Goal: Task Accomplishment & Management: Complete application form

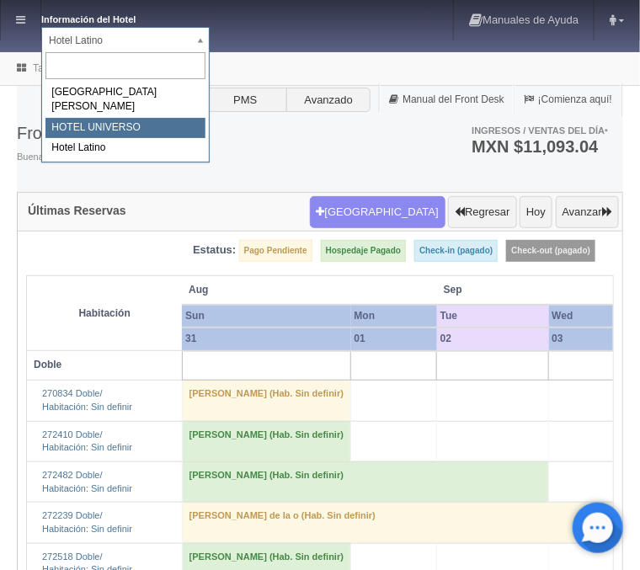
select select "358"
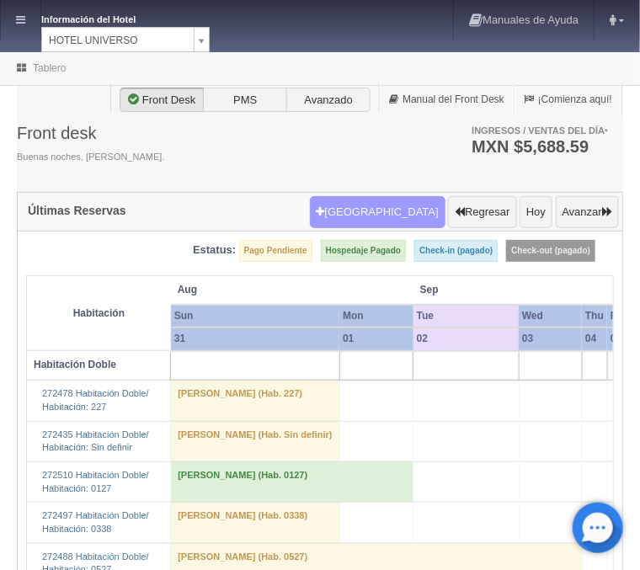
click at [403, 213] on button "[GEOGRAPHIC_DATA]" at bounding box center [378, 212] width 136 height 32
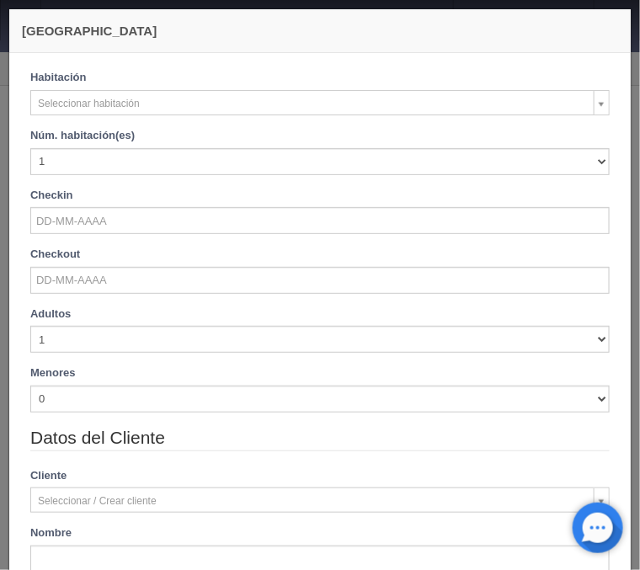
checkbox input "false"
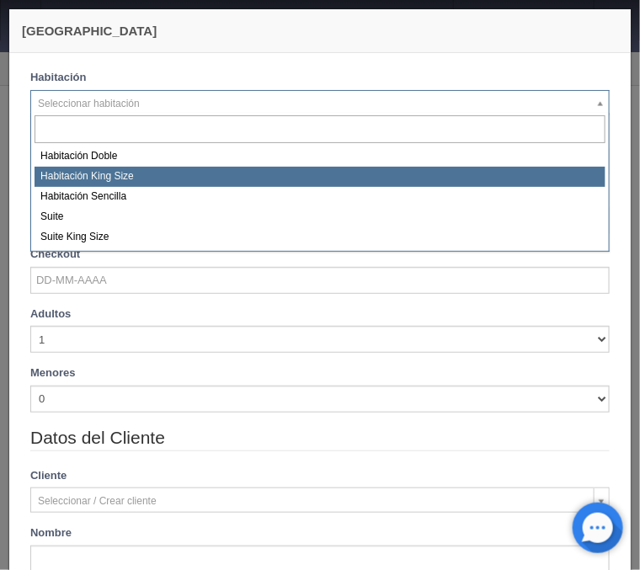
select select "582"
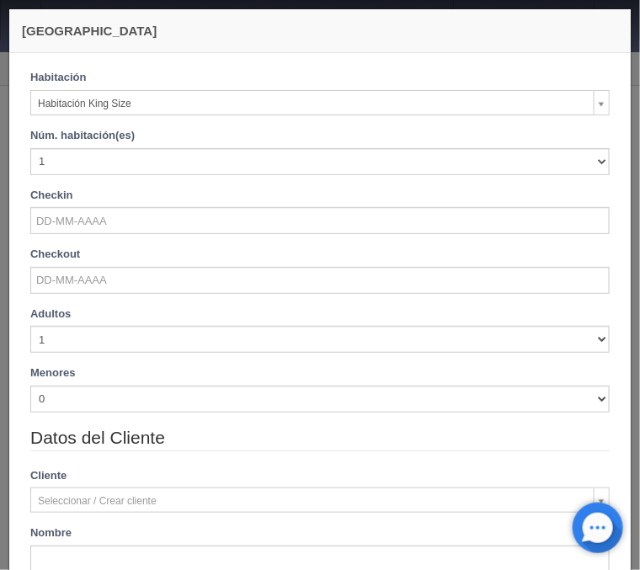
checkbox input "false"
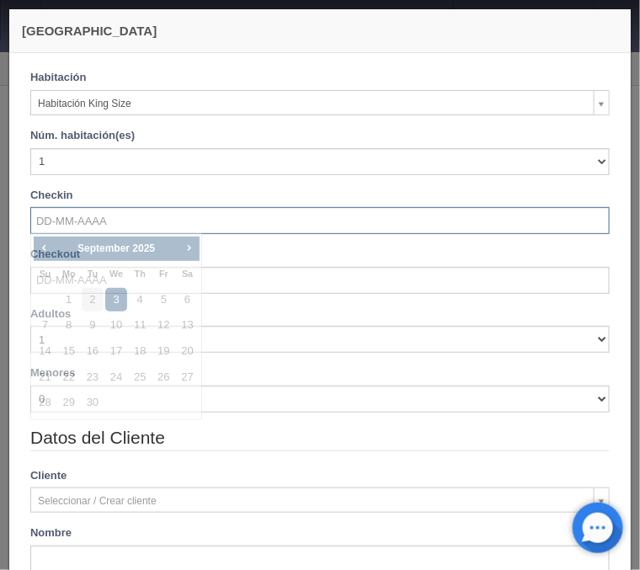
click at [96, 215] on input "text" at bounding box center [320, 220] width 580 height 27
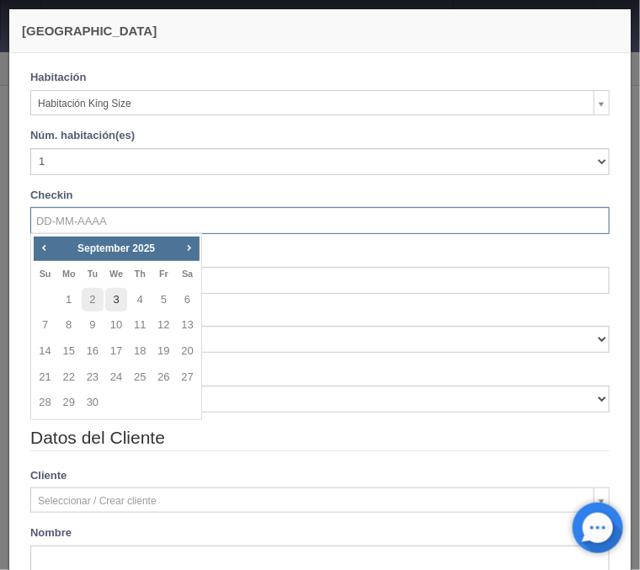
click at [116, 297] on link "3" at bounding box center [116, 300] width 22 height 24
type input "03-09-2025"
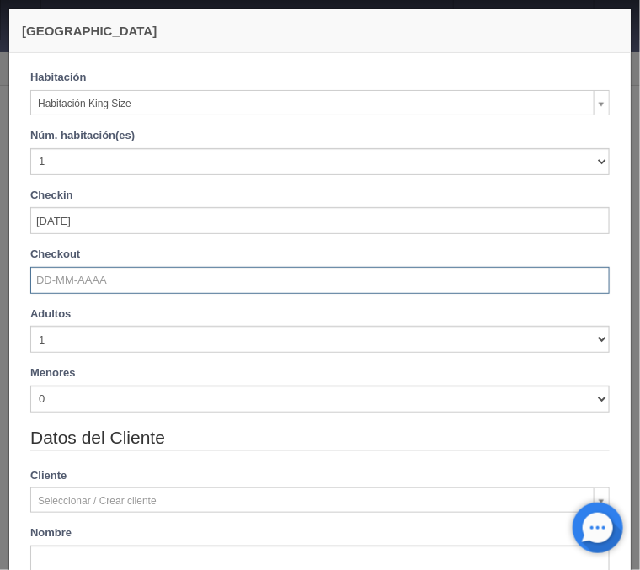
click at [104, 283] on input "text" at bounding box center [320, 280] width 580 height 27
checkbox input "false"
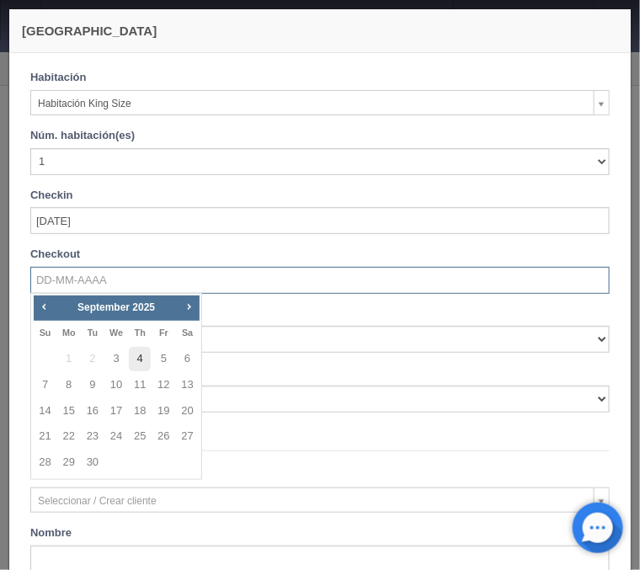
click at [145, 361] on link "4" at bounding box center [140, 359] width 22 height 24
type input "04-09-2025"
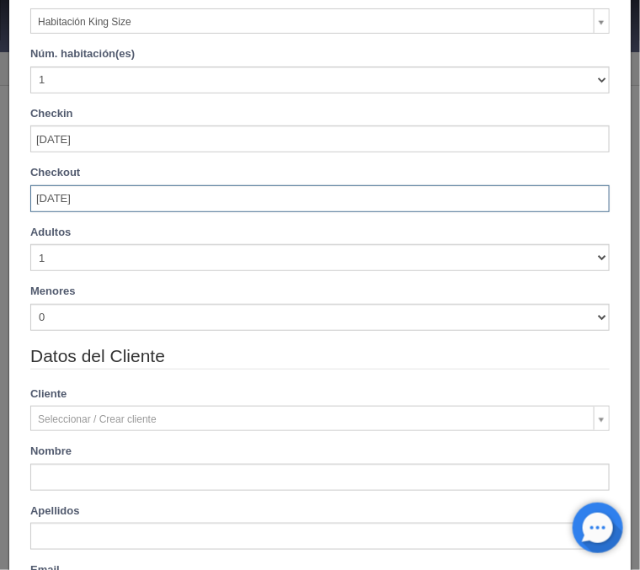
scroll to position [135, 0]
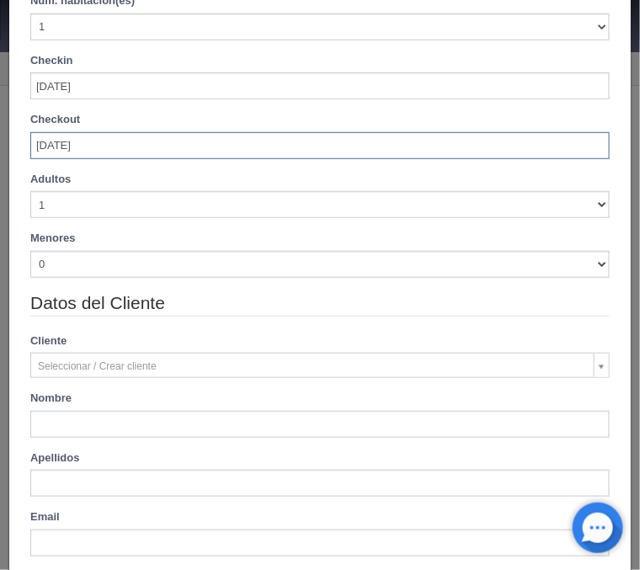
click at [56, 186] on label "Adultos" at bounding box center [50, 180] width 40 height 16
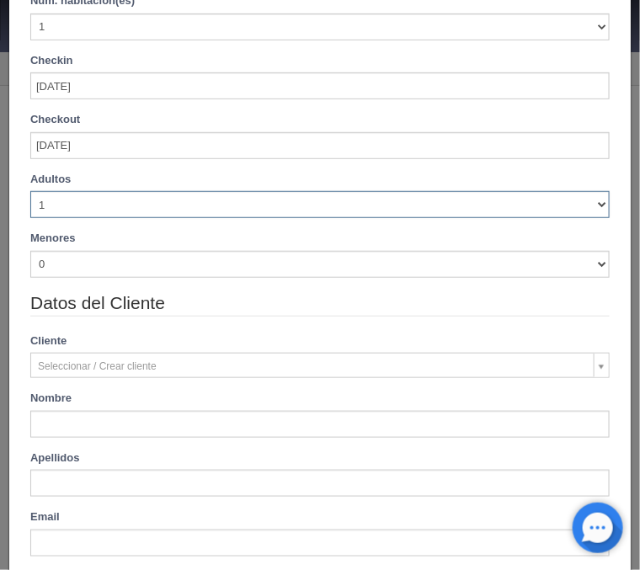
click at [30, 191] on select "1 2 3 4 5 6 7 8 9 10" at bounding box center [320, 204] width 580 height 27
checkbox input "false"
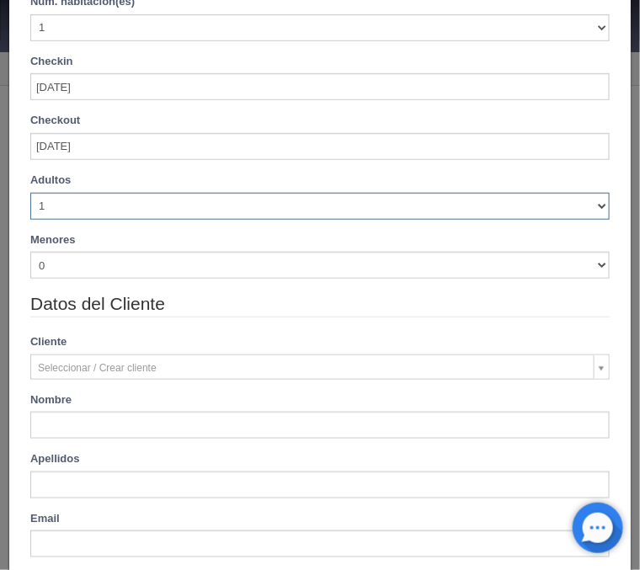
select select "2"
click option "2" at bounding box center [0, 0] width 0 height 0
type input "1000.00"
checkbox input "false"
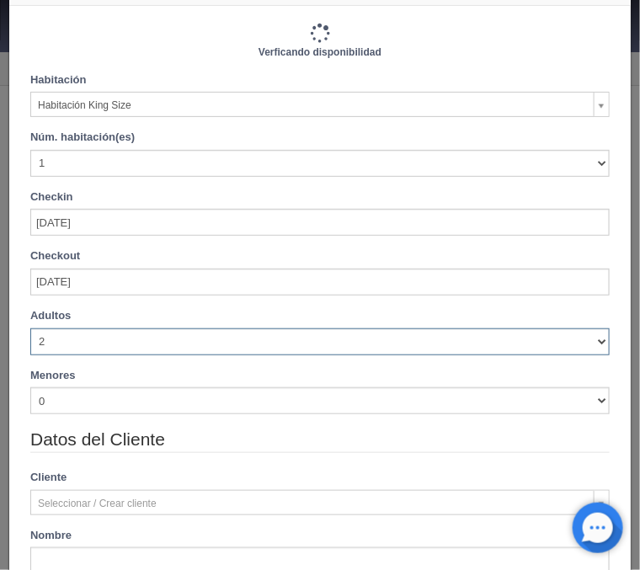
scroll to position [0, 0]
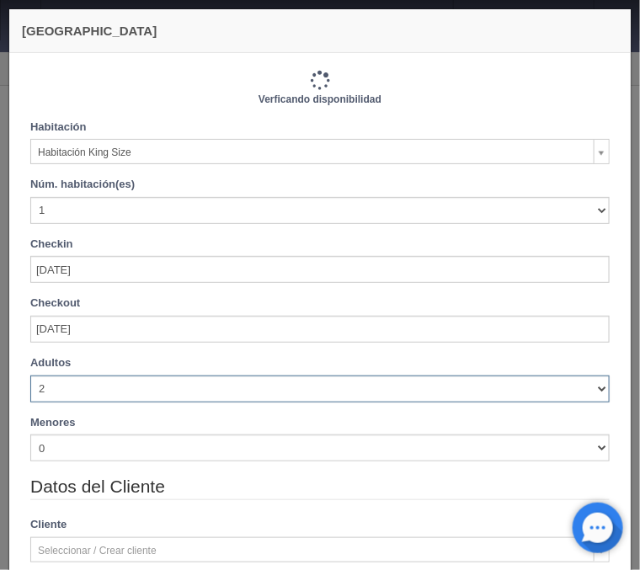
type input "1000.00"
checkbox input "false"
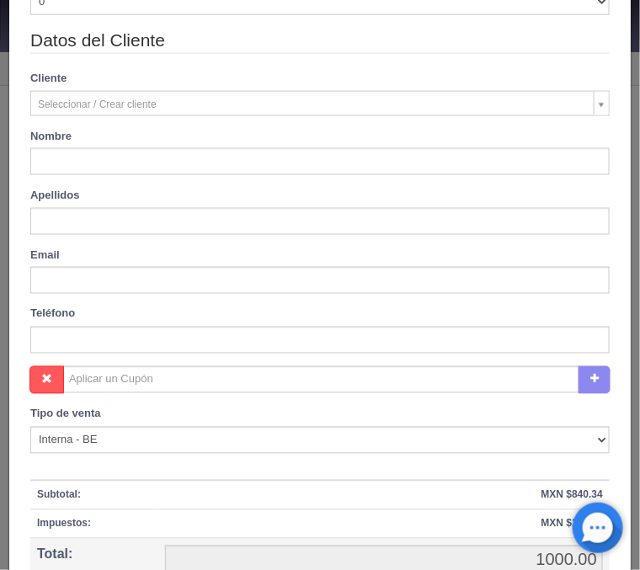
scroll to position [473, 0]
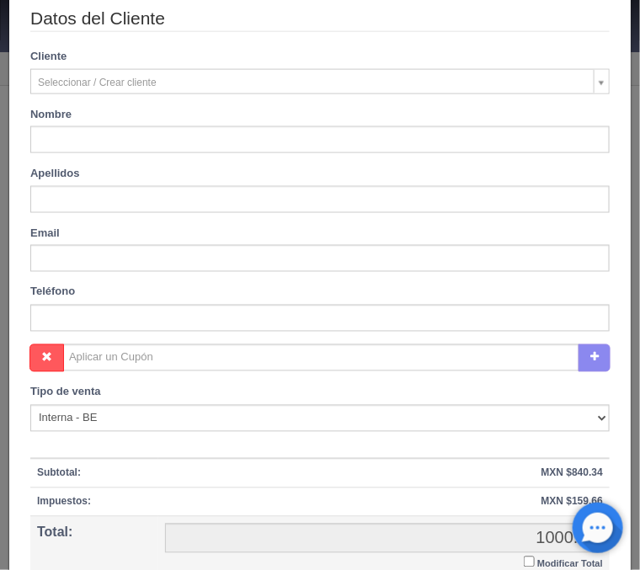
type input "Mariano"
type input "Ceja Ruiz"
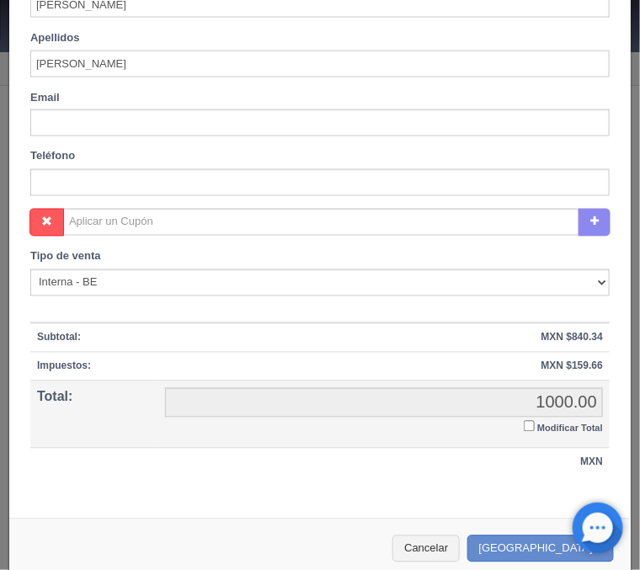
scroll to position [627, 0]
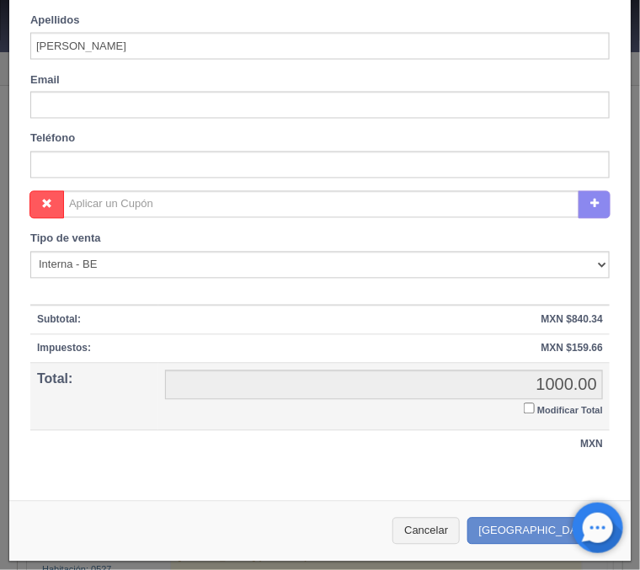
click at [527, 409] on input "Modificar Total" at bounding box center [529, 408] width 11 height 11
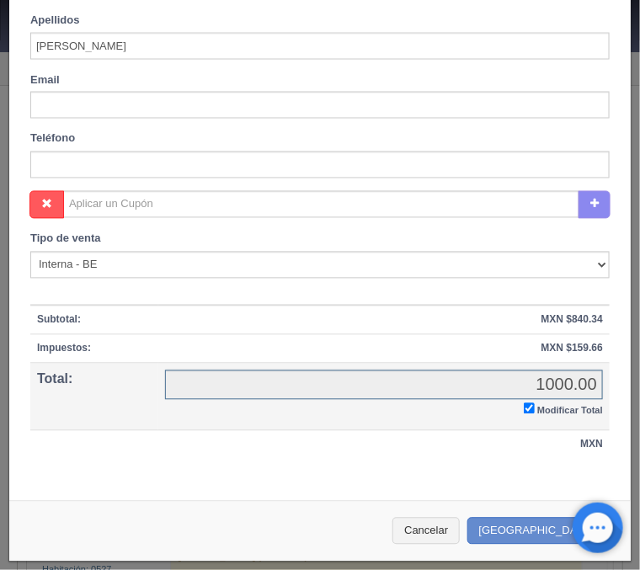
checkbox input "true"
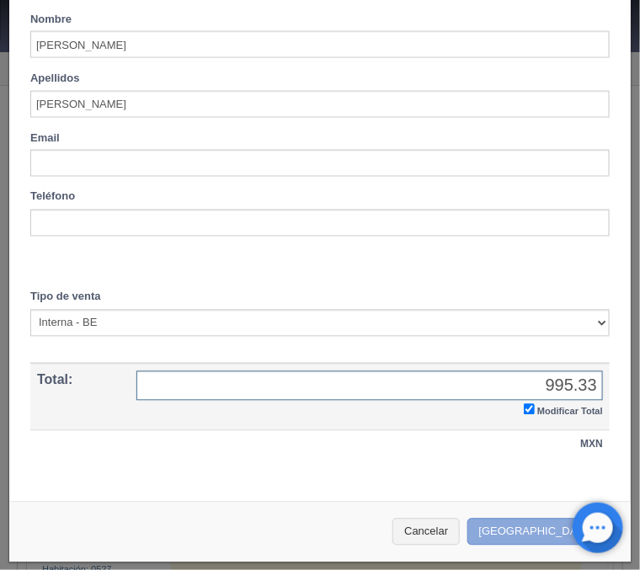
type input "995.33"
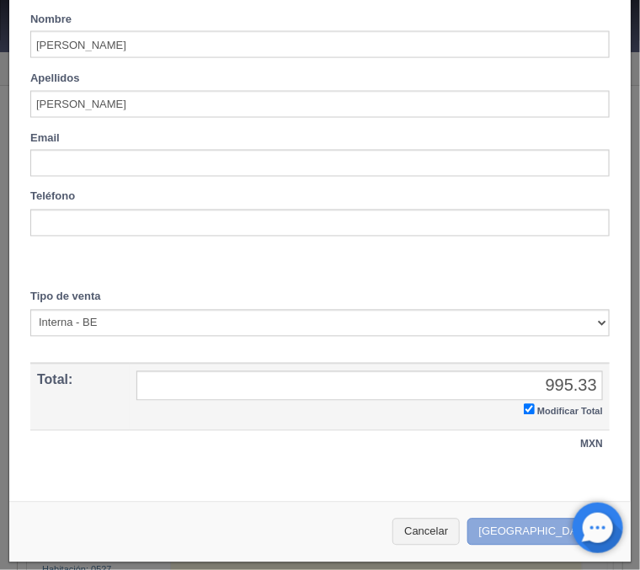
click at [550, 534] on button "Crear Reserva" at bounding box center [540, 533] width 147 height 28
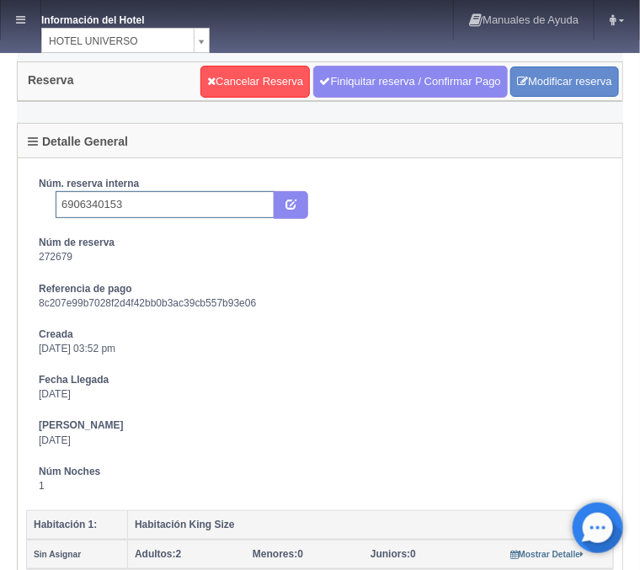
click at [188, 210] on input "6906340153" at bounding box center [165, 204] width 219 height 27
type input "6906340153 Booking"
click at [291, 206] on icon "submit" at bounding box center [291, 203] width 11 height 11
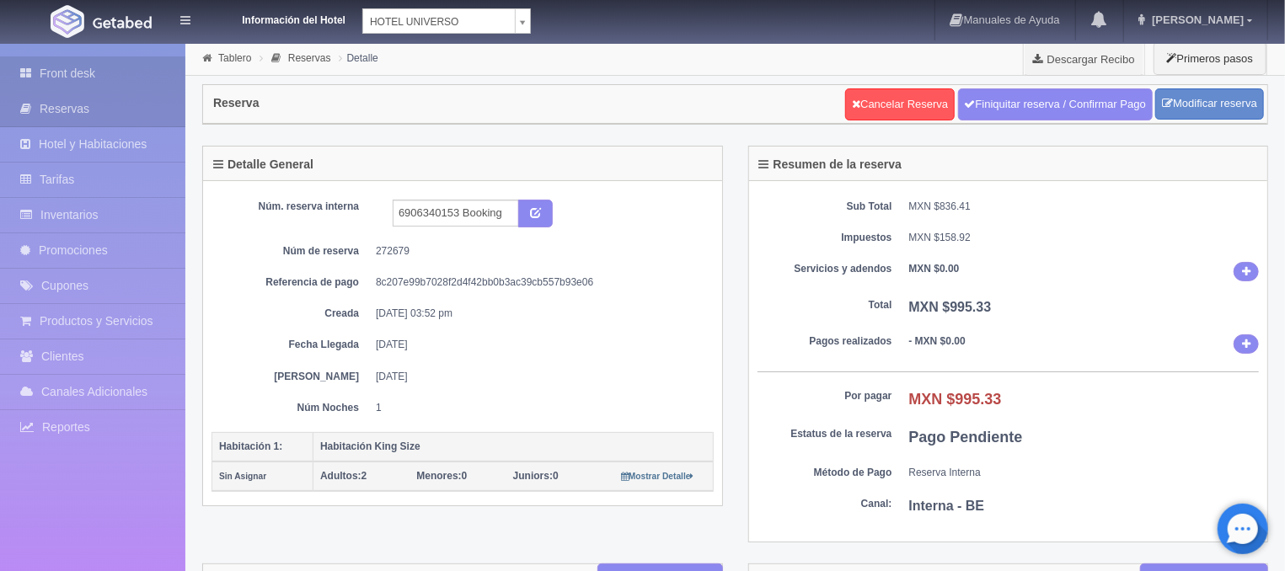
click at [99, 69] on link "Front desk" at bounding box center [92, 73] width 185 height 35
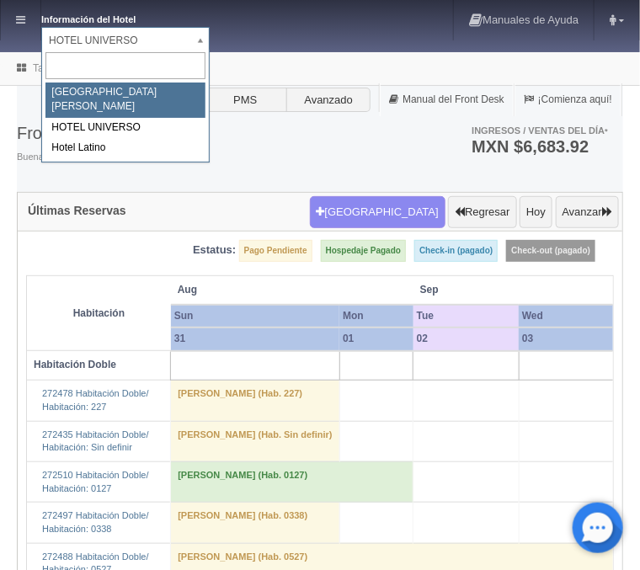
select select "357"
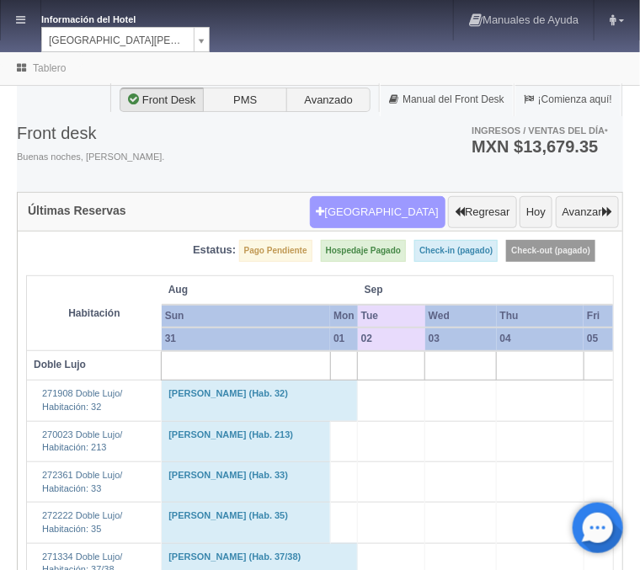
click at [402, 208] on button "Nueva Reserva" at bounding box center [378, 212] width 136 height 32
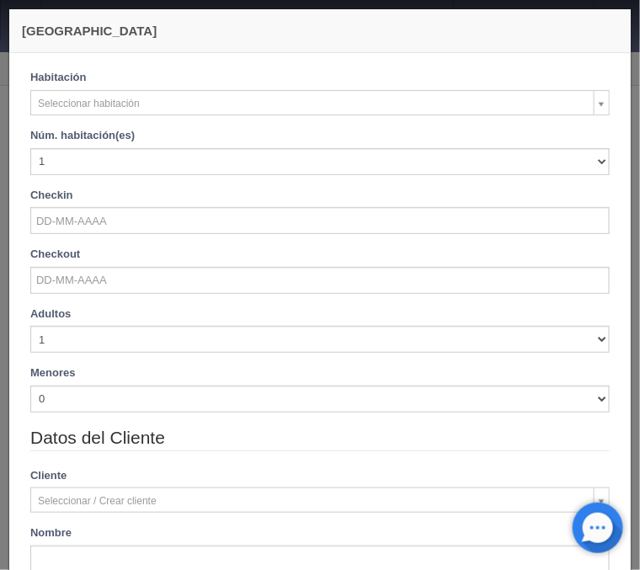
checkbox input "false"
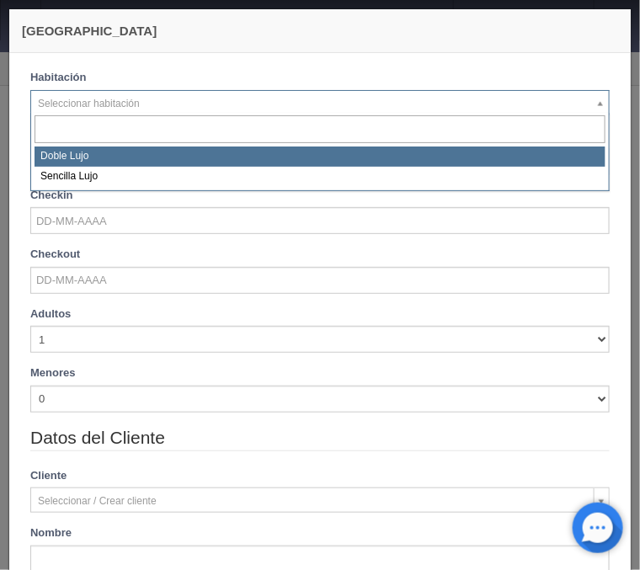
select select "577"
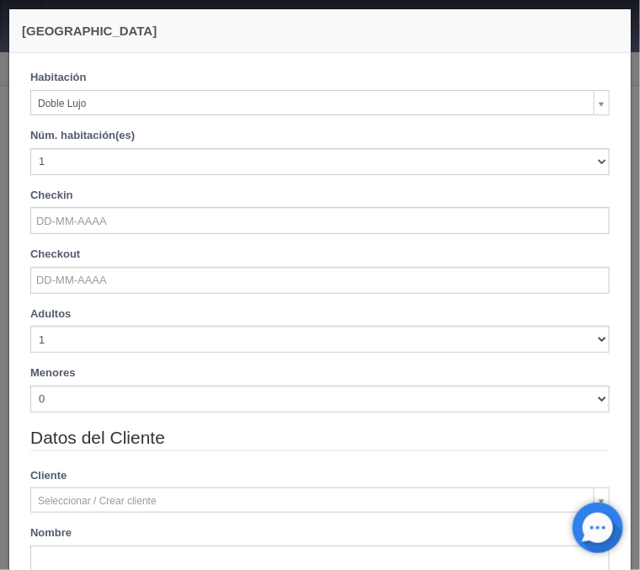
checkbox input "false"
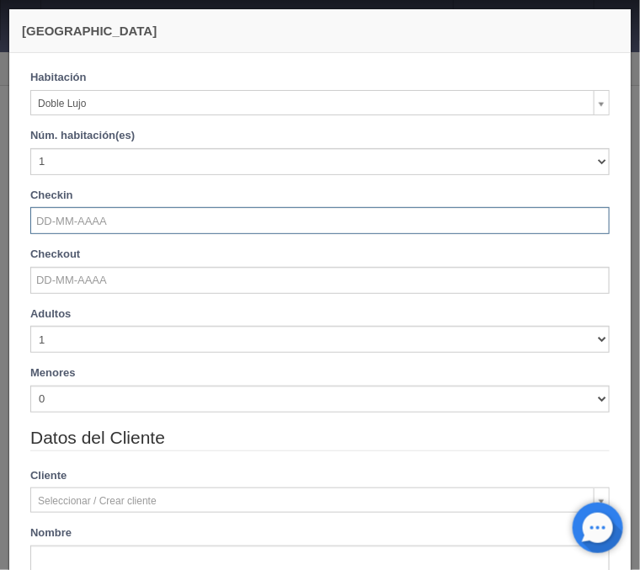
click at [97, 224] on input "text" at bounding box center [320, 220] width 580 height 27
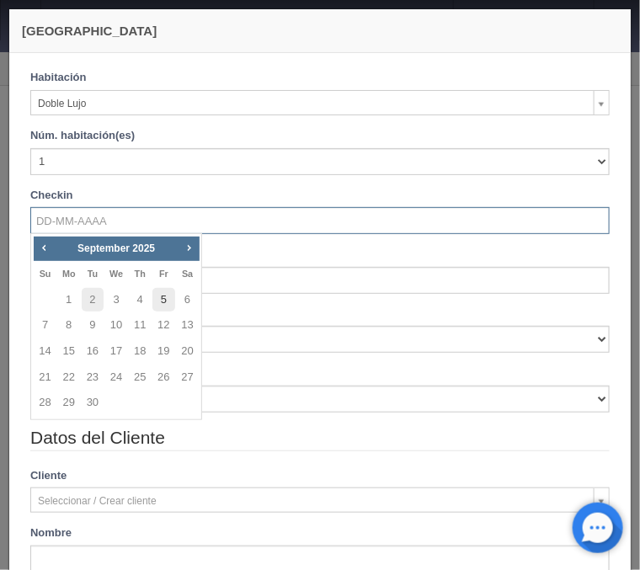
click at [164, 296] on link "5" at bounding box center [163, 300] width 22 height 24
type input "[DATE]"
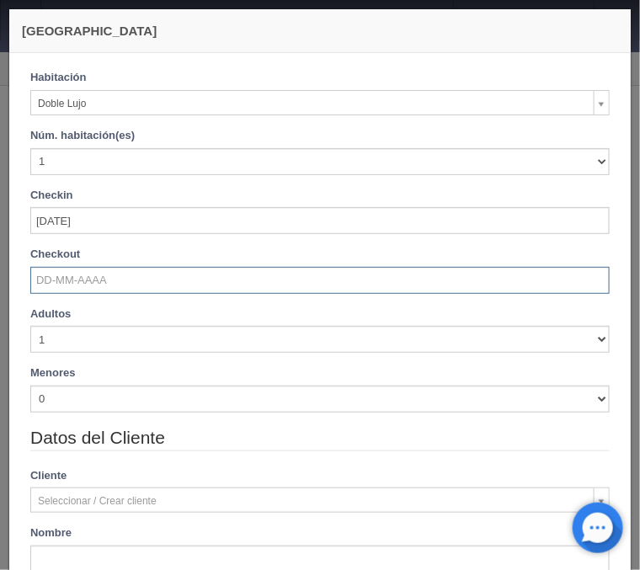
checkbox input "false"
click at [77, 282] on input "text" at bounding box center [320, 280] width 580 height 27
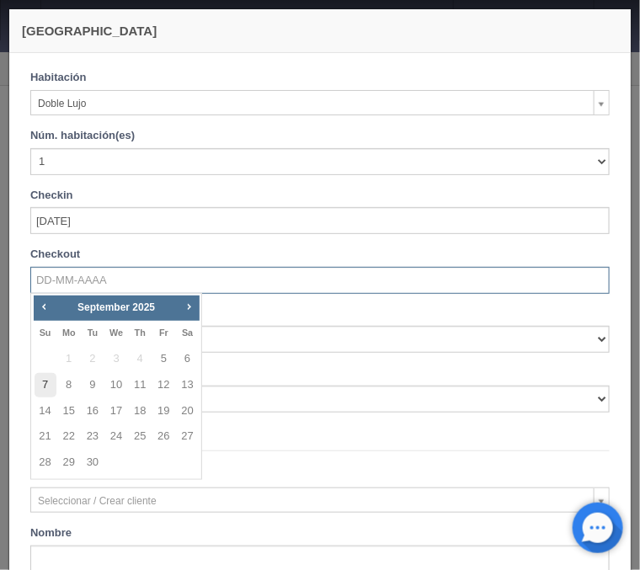
click at [50, 385] on link "7" at bounding box center [46, 385] width 22 height 24
type input "[DATE]"
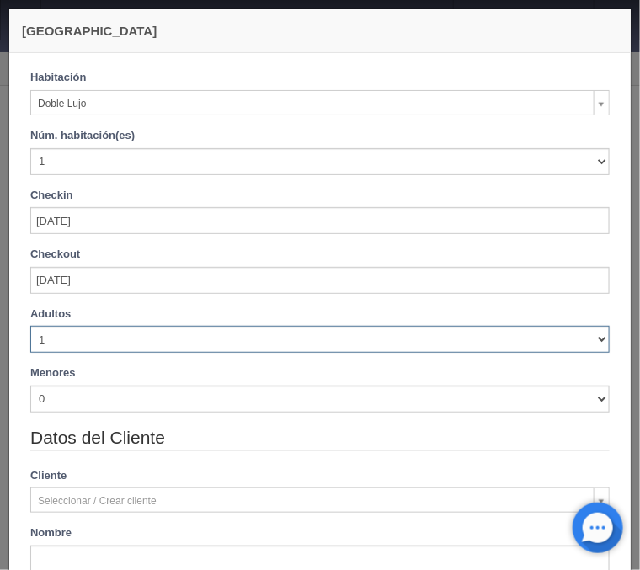
click at [30, 326] on select "1 2 3 4 5 6 7 8 9 10" at bounding box center [320, 339] width 580 height 27
checkbox input "false"
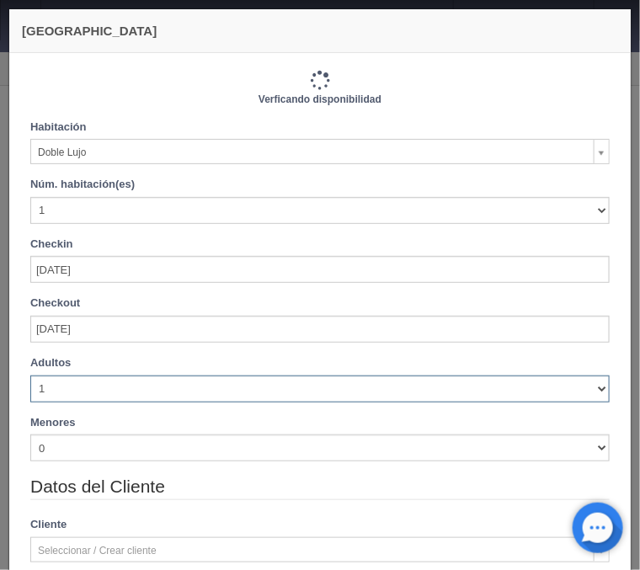
select select "2"
click option "2" at bounding box center [0, 0] width 0 height 0
type input "2440.00"
checkbox input "false"
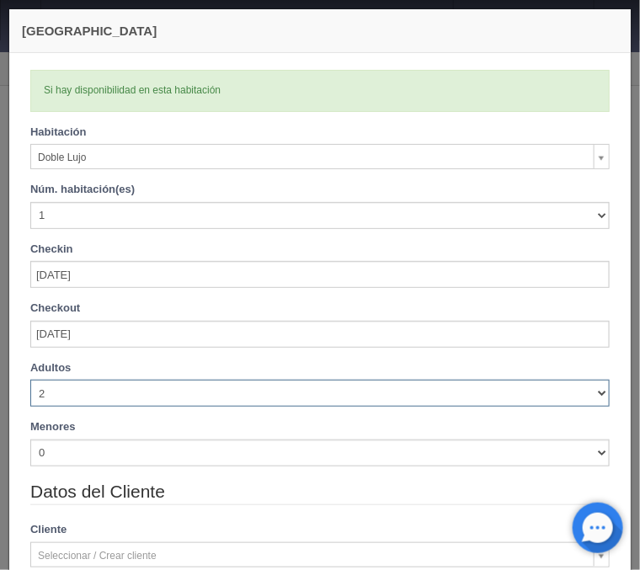
checkbox input "false"
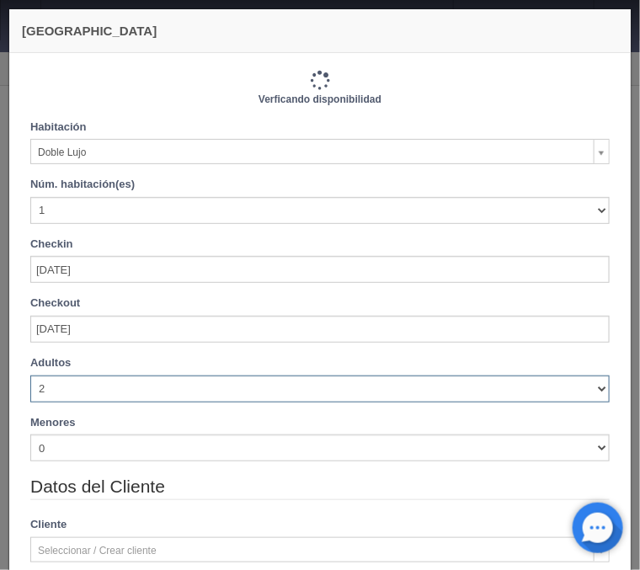
type input "2440.00"
checkbox input "false"
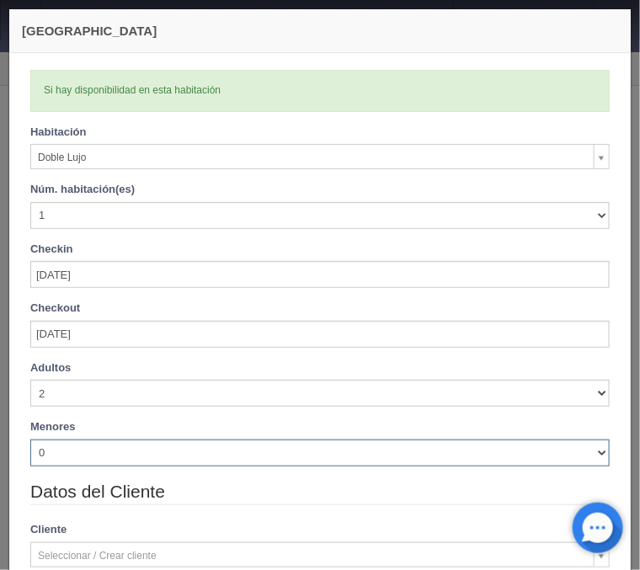
click at [30, 440] on select "0 1 2 3 4 5 6 7 8 9 10" at bounding box center [320, 453] width 580 height 27
select select "1"
click option "1" at bounding box center [0, 0] width 0 height 0
checkbox input "false"
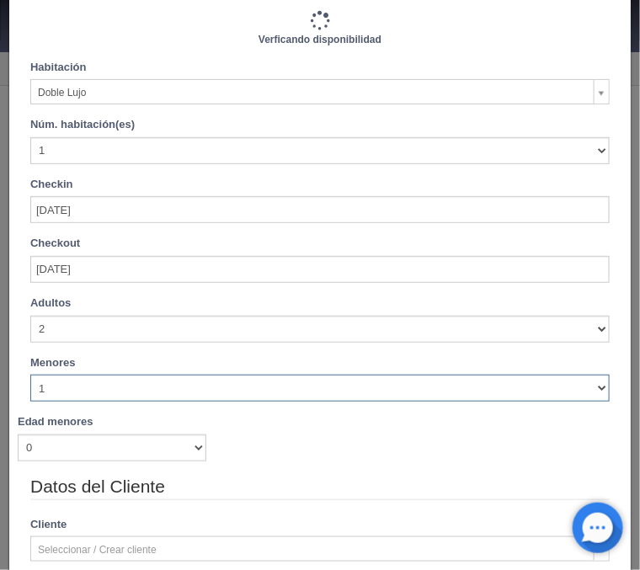
type input "2440.00"
checkbox input "false"
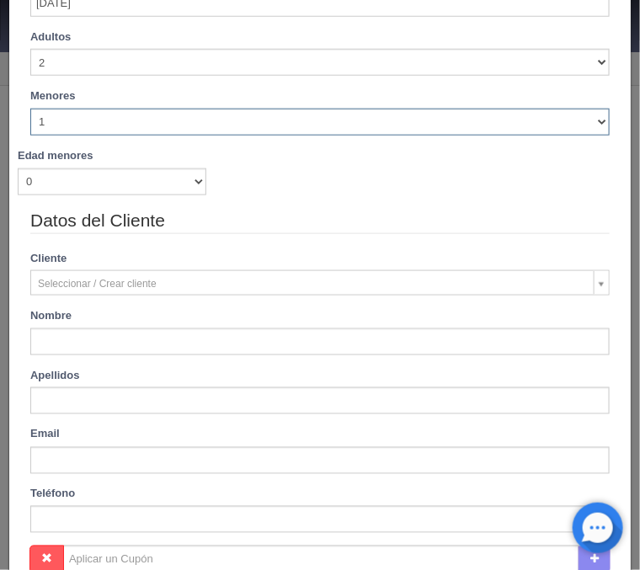
scroll to position [345, 0]
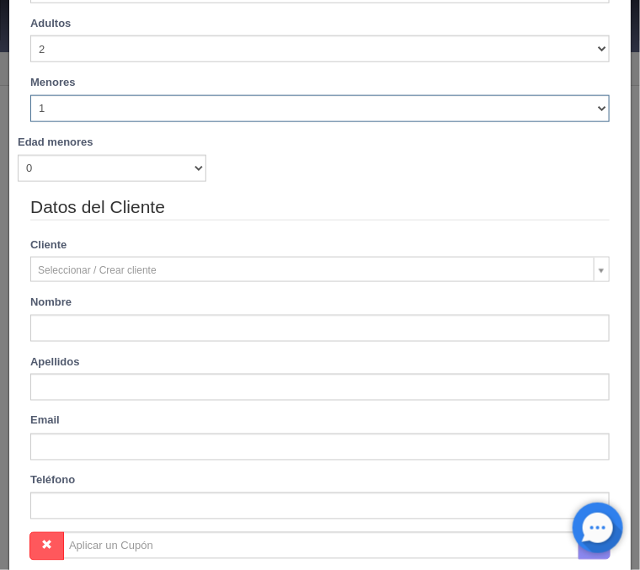
click at [77, 183] on div "Adultos 1 2 3 4 5 6 7 8 9 10 Menores 0 1 2 3 4 5 6 7 8 9 10 Edad menores 0 1 2 …" at bounding box center [320, 105] width 605 height 179
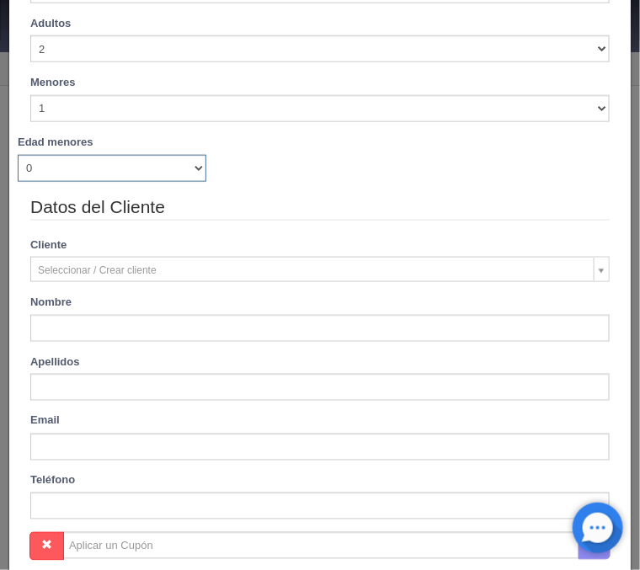
click at [18, 155] on select "0 1 2 3 4 5 6 7 8 9 10 11 12 13 14 15 16 17 18" at bounding box center [112, 168] width 189 height 27
select select "1"
click option "1" at bounding box center [0, 0] width 0 height 0
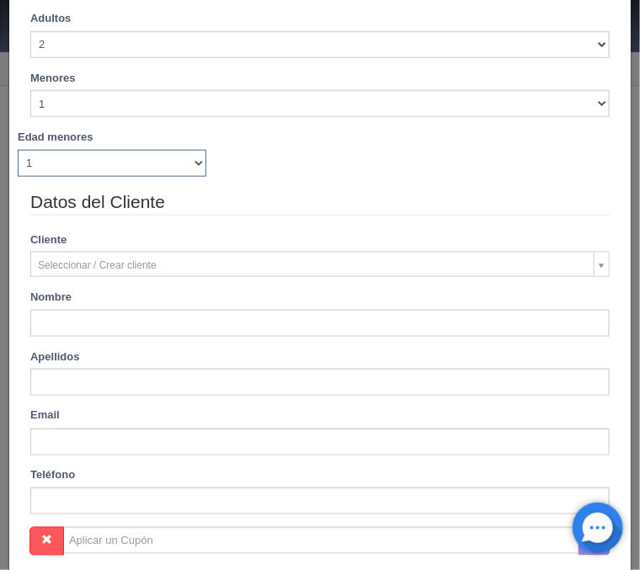
checkbox input "false"
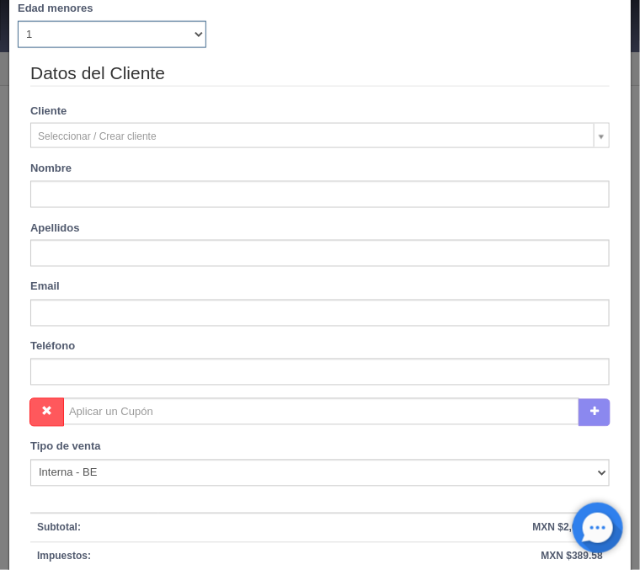
type input "2440.00"
checkbox input "false"
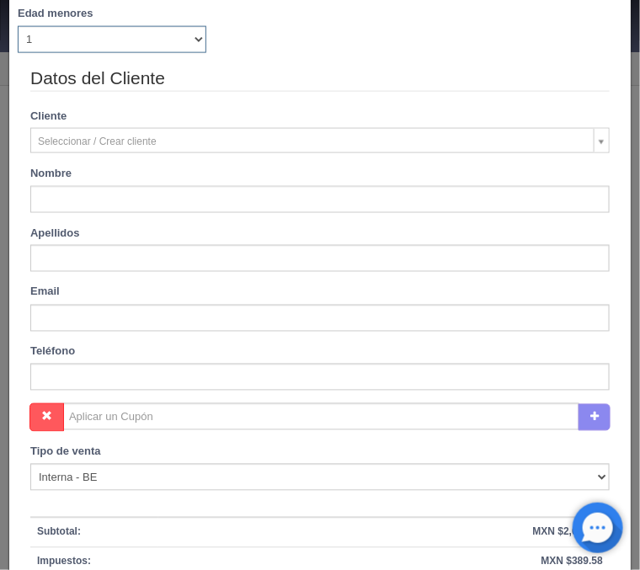
scroll to position [480, 0]
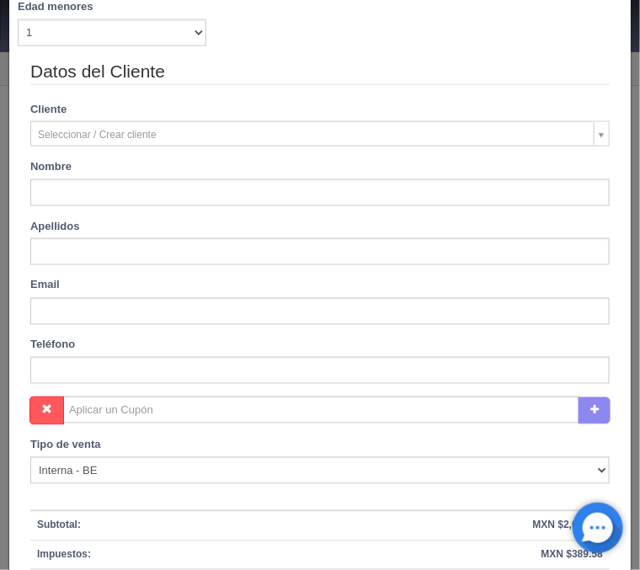
type input "Eva Valeria"
type input "Barajas Guerra"
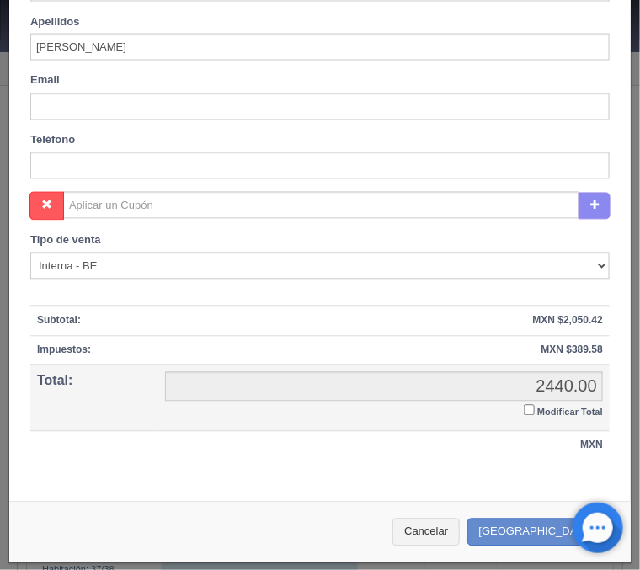
scroll to position [686, 0]
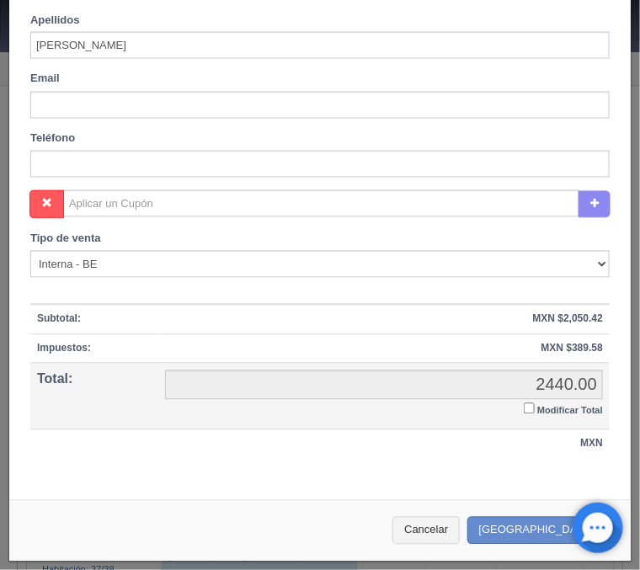
click at [532, 408] on input "Modificar Total" at bounding box center [529, 408] width 11 height 11
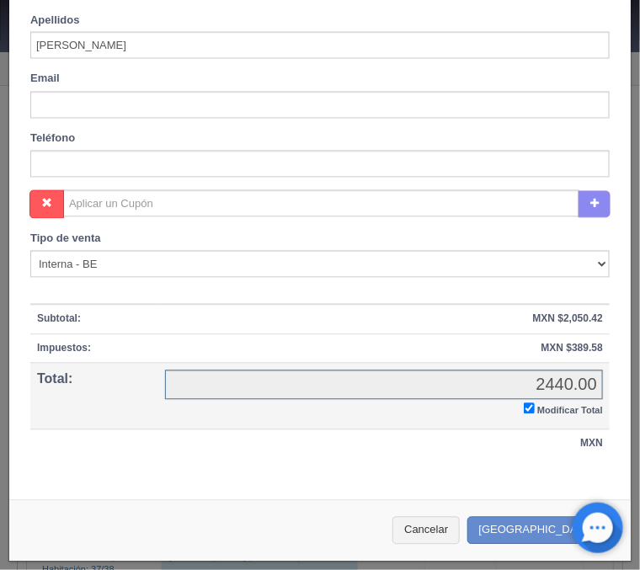
checkbox input "true"
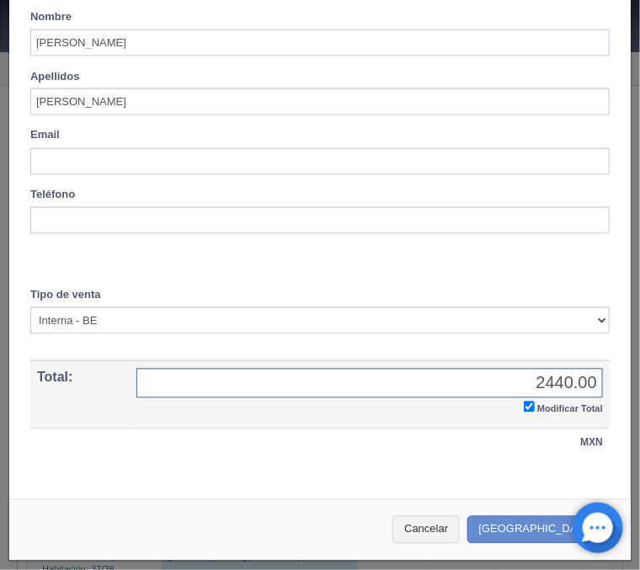
scroll to position [628, 0]
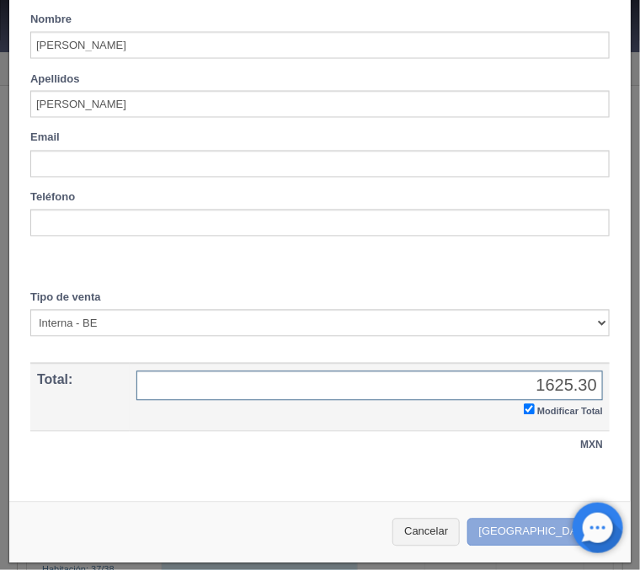
type input "1625.30"
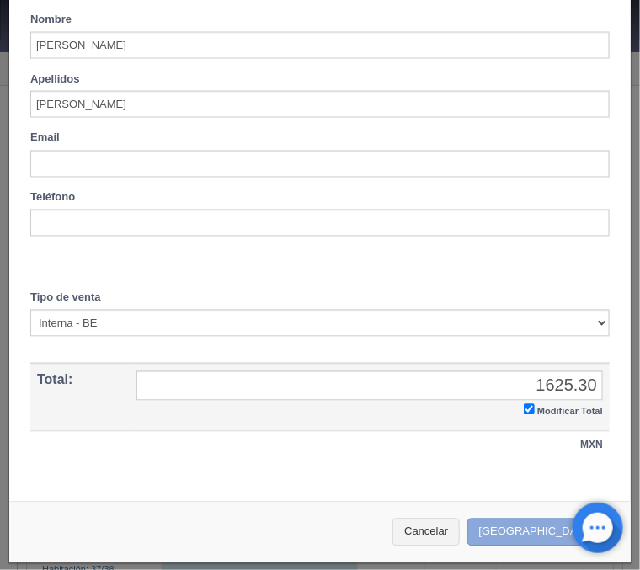
click at [538, 531] on button "Crear Reserva" at bounding box center [540, 533] width 147 height 28
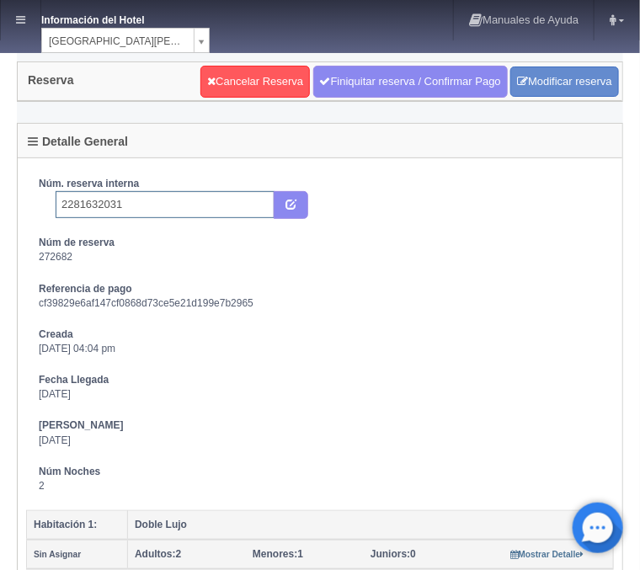
click at [142, 201] on input "2281632031" at bounding box center [165, 204] width 219 height 27
type input "2281632031 Expedia"
click at [286, 206] on icon "submit" at bounding box center [291, 203] width 11 height 11
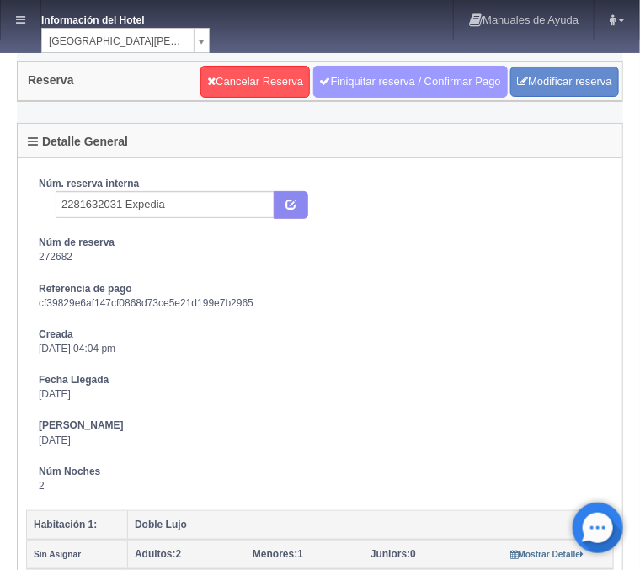
click at [392, 82] on link "Finiquitar reserva / Confirmar Pago" at bounding box center [410, 82] width 195 height 32
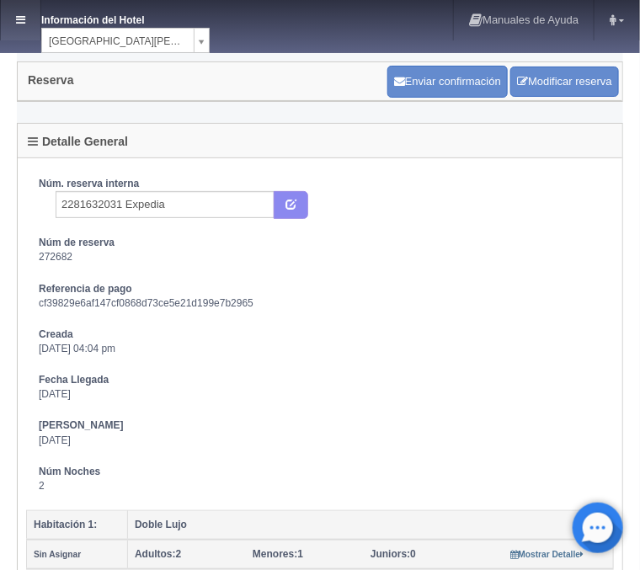
click at [23, 21] on icon at bounding box center [20, 19] width 9 height 11
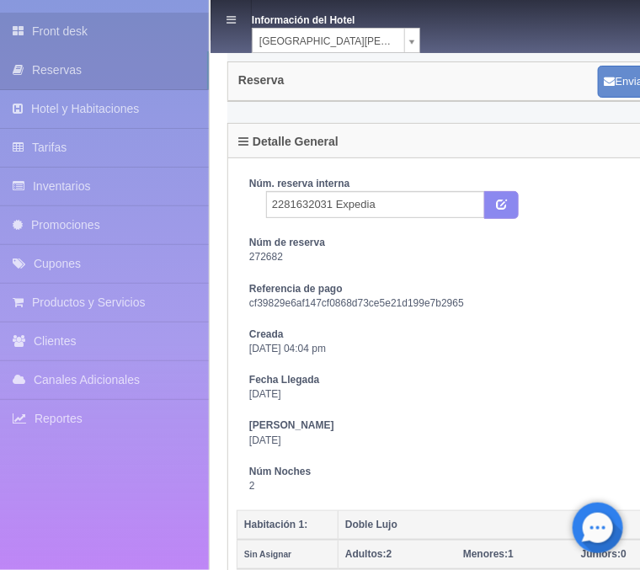
click at [35, 30] on link "Front desk" at bounding box center [104, 32] width 209 height 38
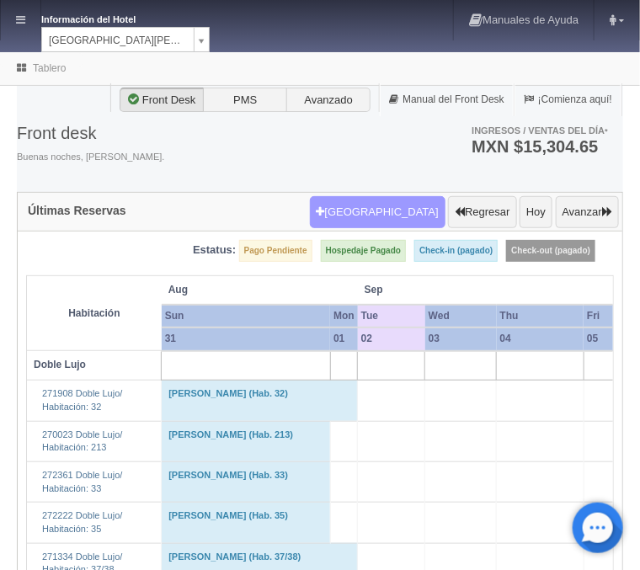
click at [389, 204] on button "Nueva Reserva" at bounding box center [378, 212] width 136 height 32
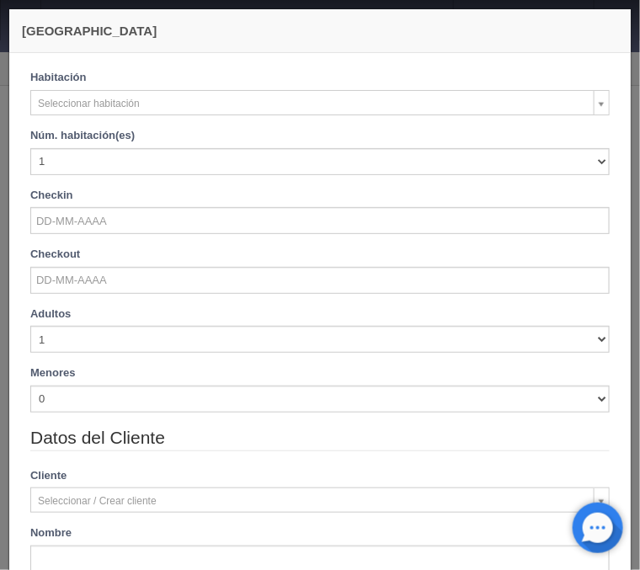
checkbox input "false"
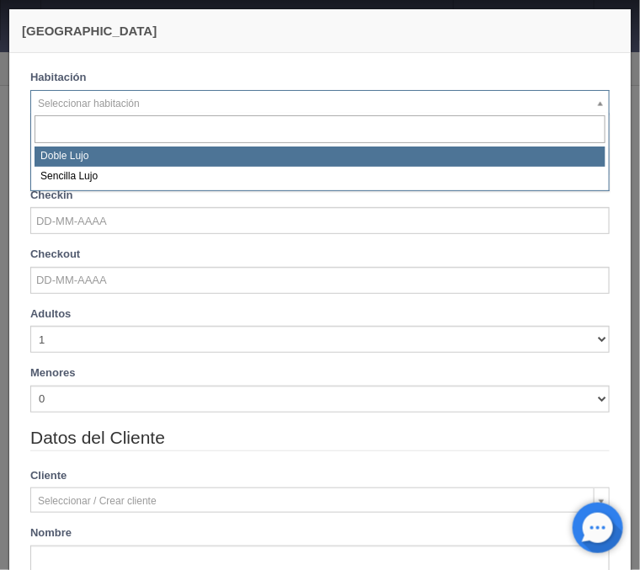
select select "577"
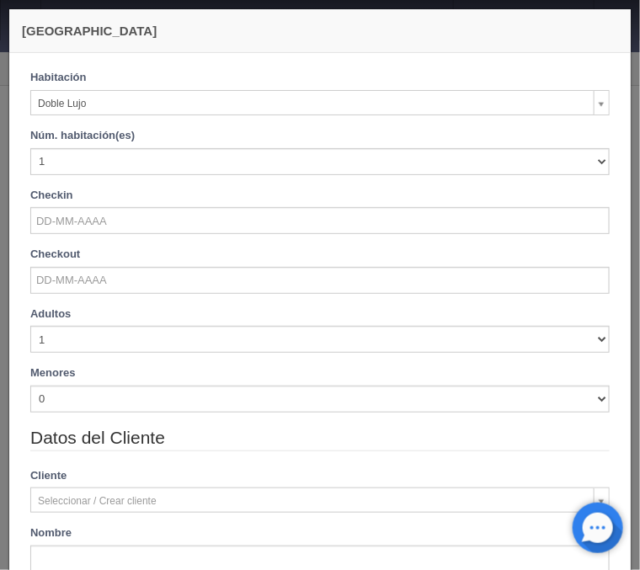
checkbox input "false"
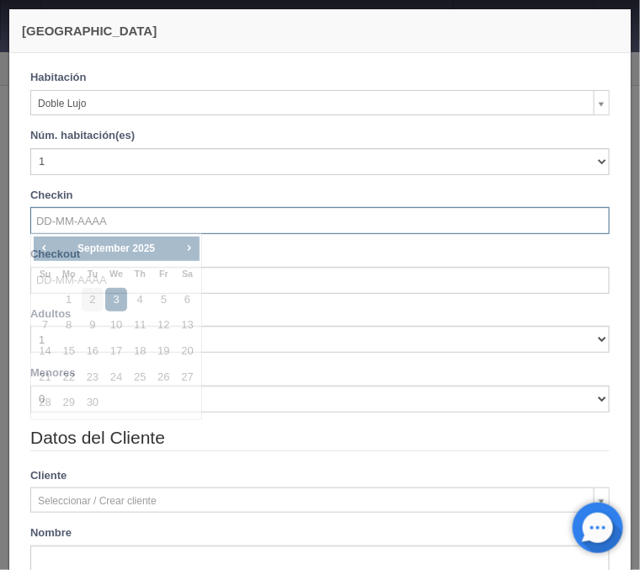
click at [106, 218] on input "text" at bounding box center [320, 220] width 580 height 27
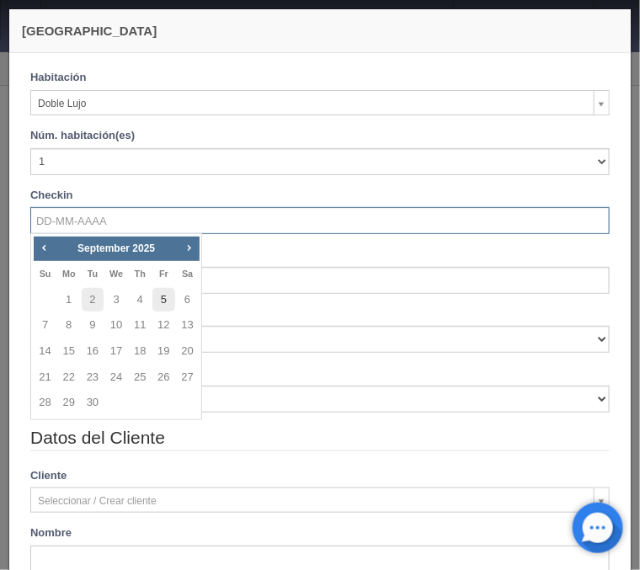
click at [162, 292] on link "5" at bounding box center [163, 300] width 22 height 24
type input "[DATE]"
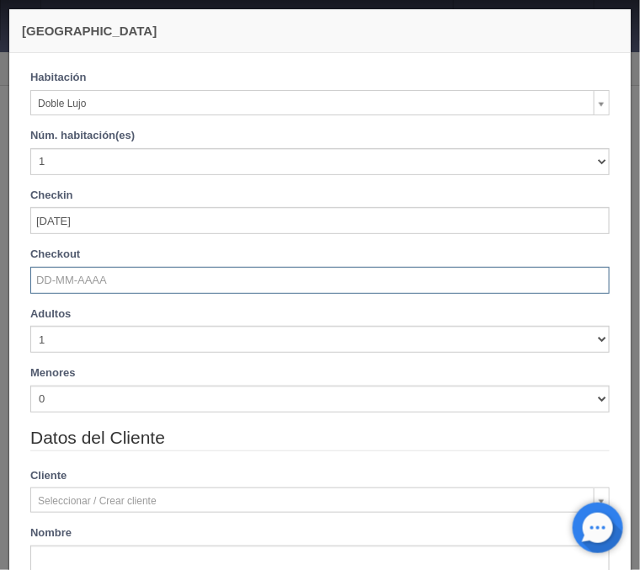
click at [72, 277] on input "text" at bounding box center [320, 280] width 580 height 27
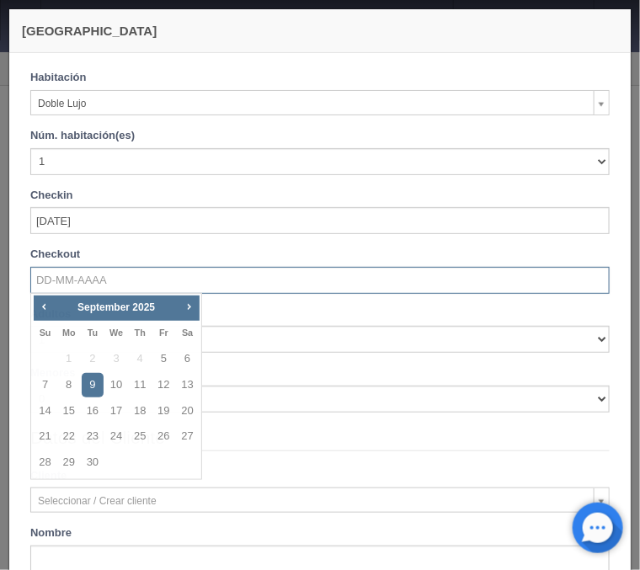
checkbox input "false"
click at [51, 387] on link "7" at bounding box center [46, 385] width 22 height 24
type input "[DATE]"
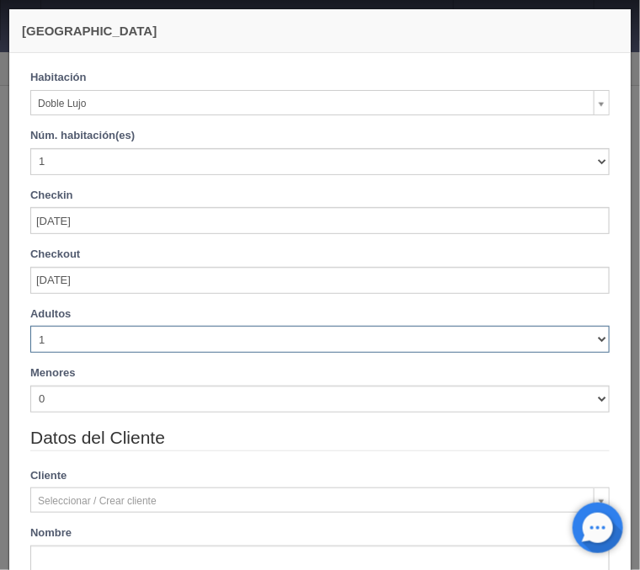
click at [30, 326] on select "1 2 3 4 5 6 7 8 9 10" at bounding box center [320, 339] width 580 height 27
checkbox input "false"
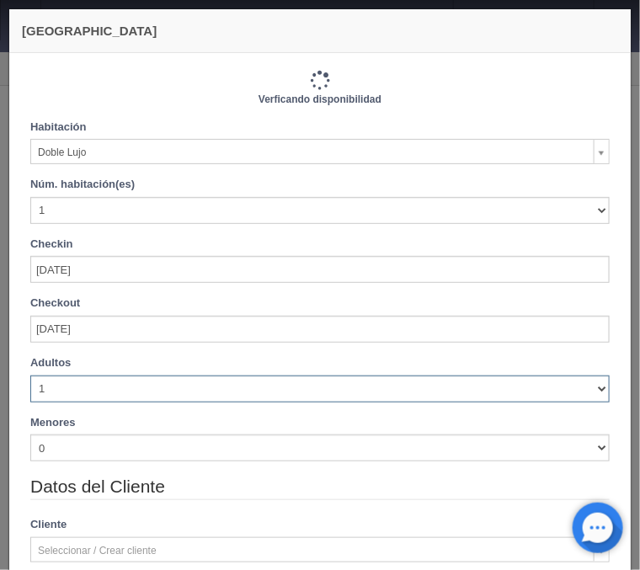
select select "2"
click option "2" at bounding box center [0, 0] width 0 height 0
type input "2440.00"
checkbox input "false"
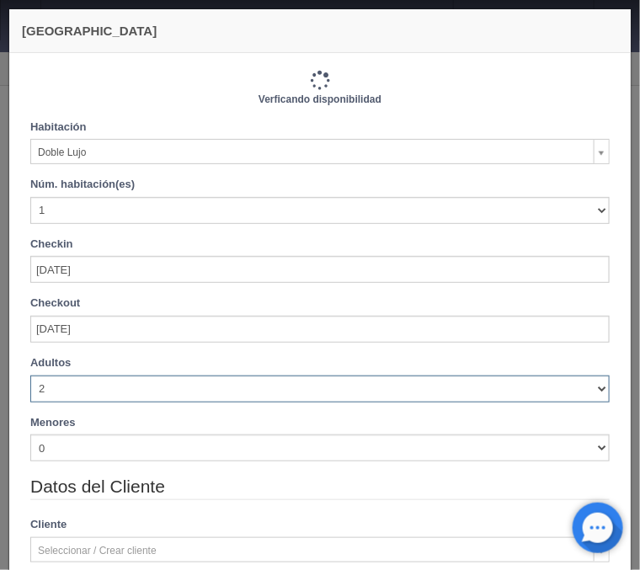
type input "2440.00"
checkbox input "false"
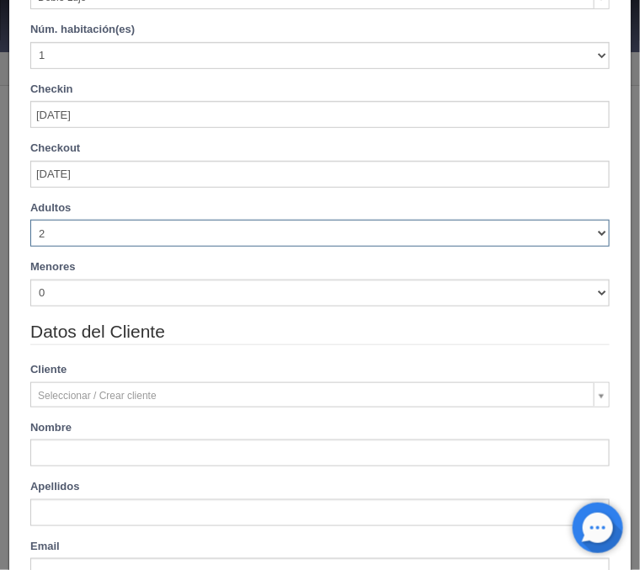
scroll to position [270, 0]
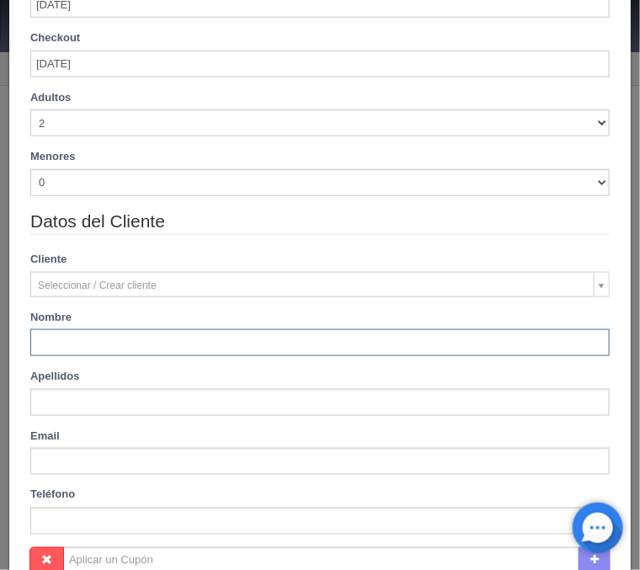
click at [80, 341] on input "text" at bounding box center [320, 342] width 580 height 27
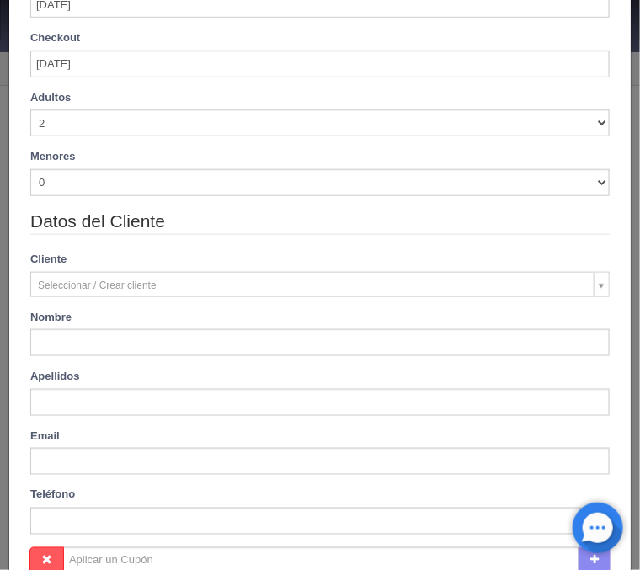
type input "[PERSON_NAME]"
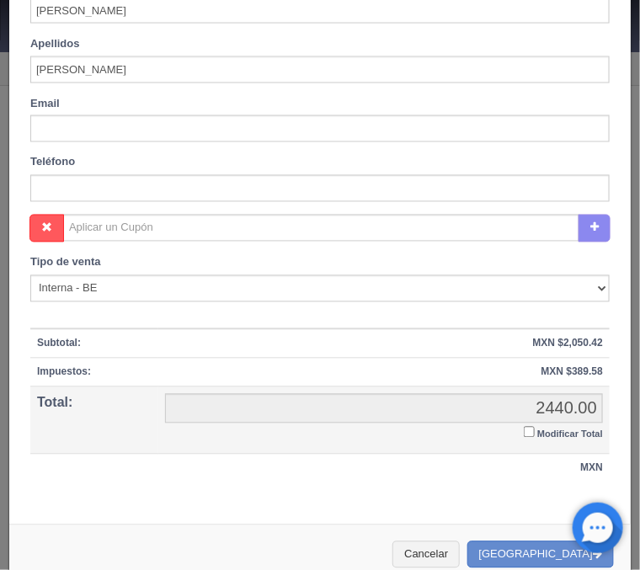
scroll to position [627, 0]
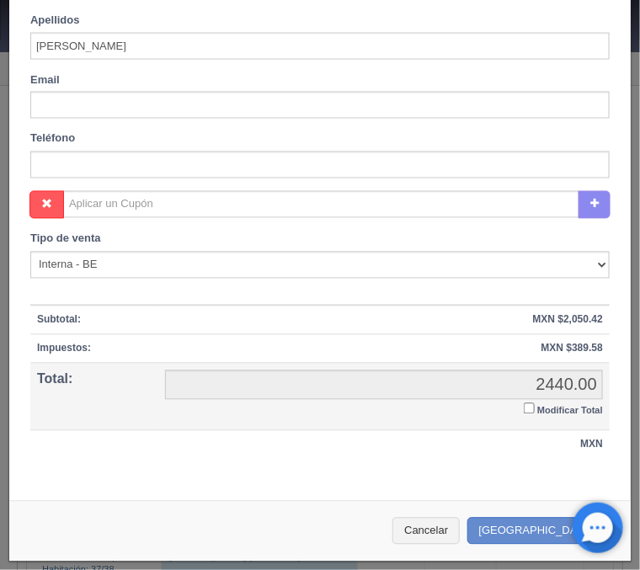
click at [532, 404] on input "Modificar Total" at bounding box center [529, 408] width 11 height 11
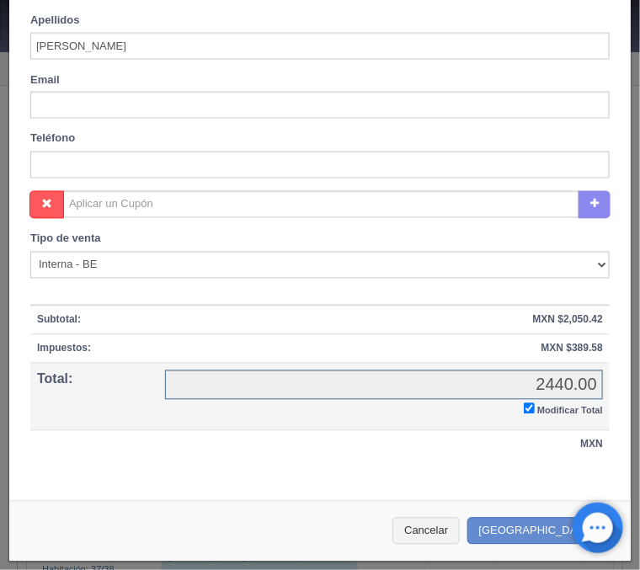
checkbox input "true"
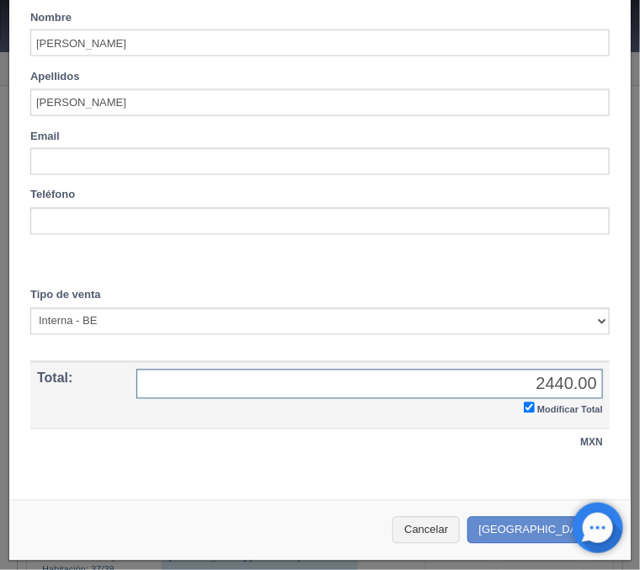
scroll to position [569, 0]
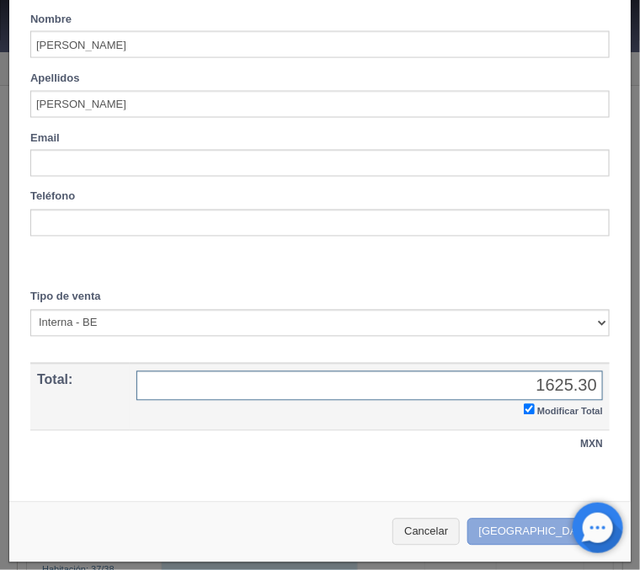
type input "1625.30"
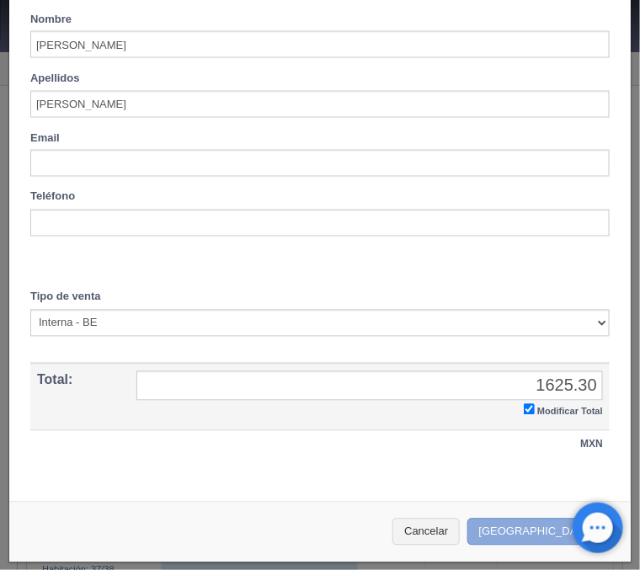
click at [529, 533] on button "Crear Reserva" at bounding box center [540, 533] width 147 height 28
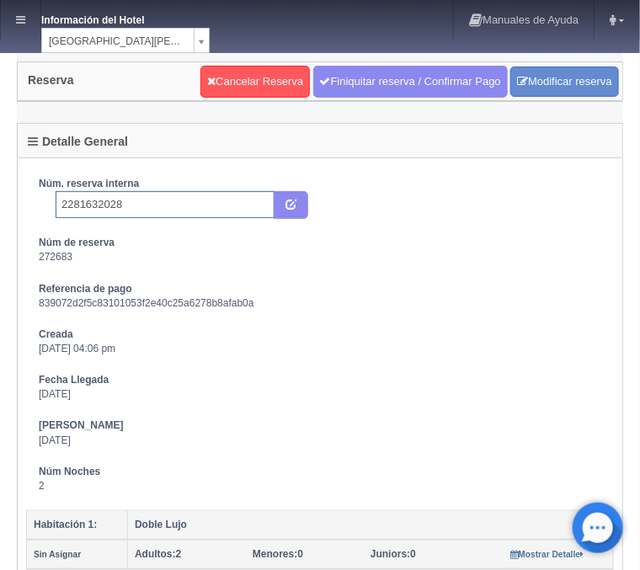
click at [166, 212] on input "2281632028" at bounding box center [165, 204] width 219 height 27
type input "2281632028 Expedia"
click at [295, 204] on icon "submit" at bounding box center [291, 203] width 11 height 11
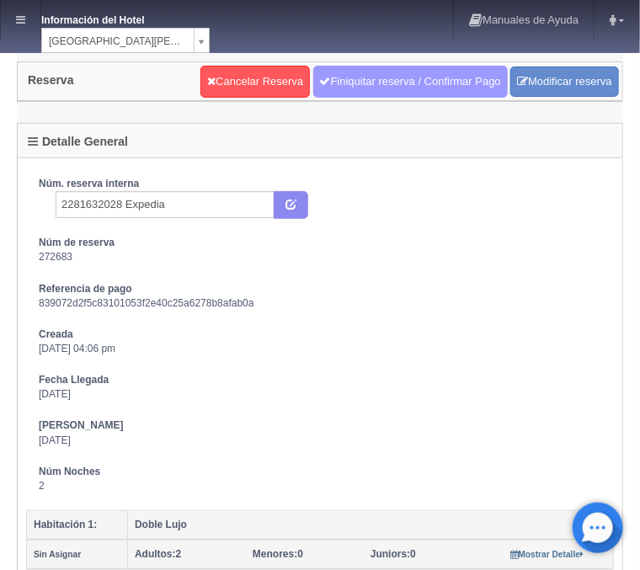
click at [358, 67] on link "Finiquitar reserva / Confirmar Pago" at bounding box center [410, 82] width 195 height 32
